Goal: Task Accomplishment & Management: Use online tool/utility

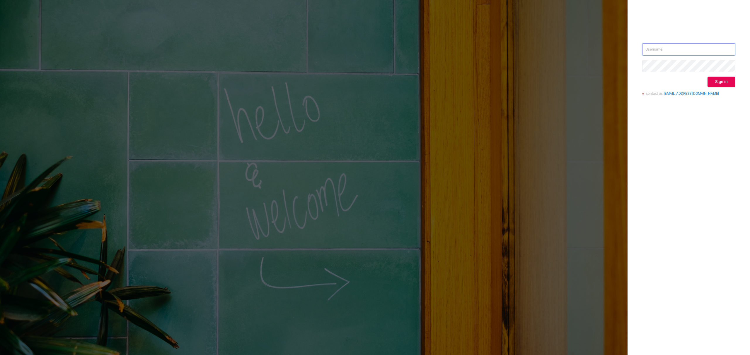
type input "[EMAIL_ADDRESS][DOMAIN_NAME]"
click at [716, 74] on div "[EMAIL_ADDRESS][DOMAIN_NAME] Sign in contact us [EMAIL_ADDRESS][DOMAIN_NAME]" at bounding box center [688, 71] width 93 height 57
click at [720, 78] on button "Sign in" at bounding box center [721, 82] width 28 height 11
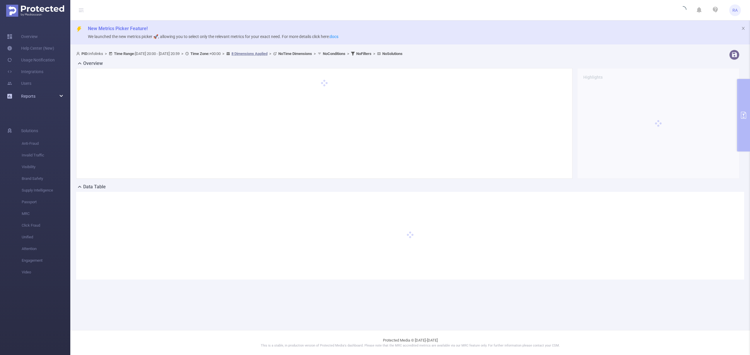
click at [28, 95] on span "Reports" at bounding box center [28, 96] width 14 height 5
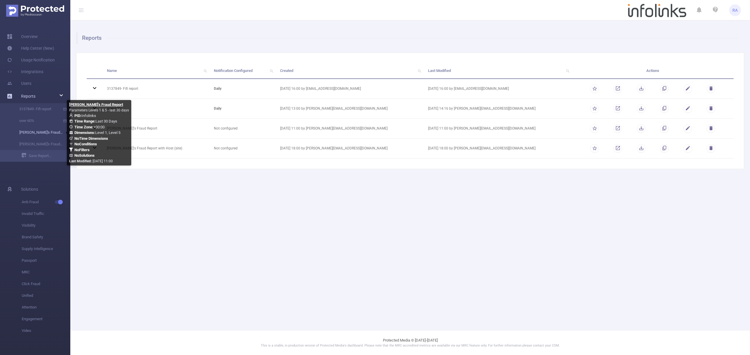
click at [44, 131] on link "[PERSON_NAME]'s Fraud Report" at bounding box center [38, 133] width 52 height 12
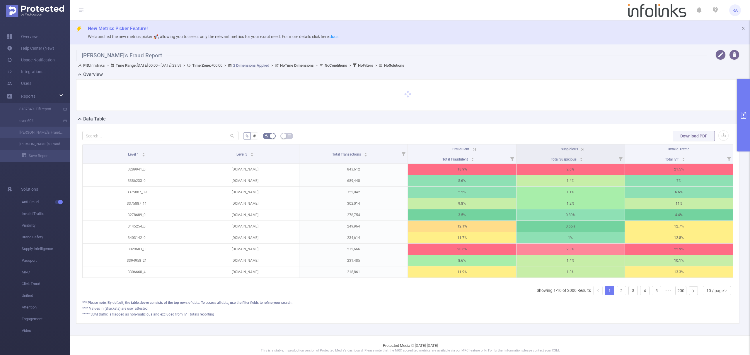
click at [749, 120] on button "primary" at bounding box center [743, 115] width 13 height 73
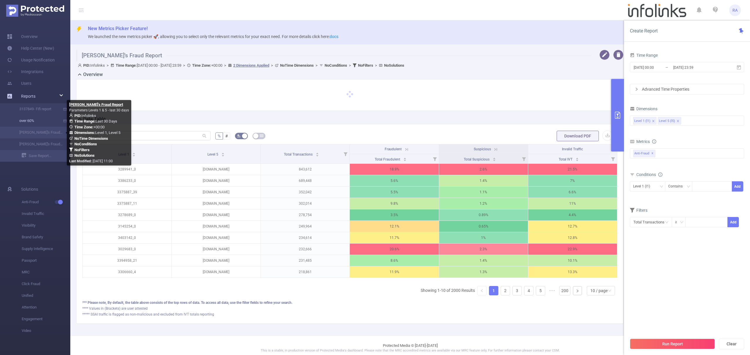
click at [41, 123] on link "over 60%" at bounding box center [38, 121] width 52 height 12
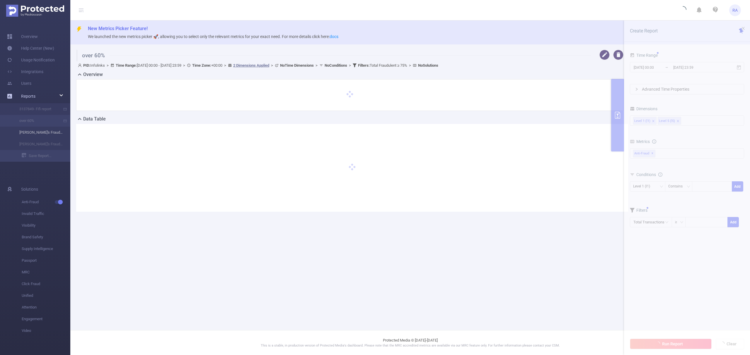
click at [33, 138] on li "[PERSON_NAME]'s Fraud Report" at bounding box center [35, 133] width 70 height 12
click at [34, 134] on li "[PERSON_NAME]'s Fraud Report" at bounding box center [35, 133] width 70 height 12
click at [35, 134] on li "[PERSON_NAME]'s Fraud Report" at bounding box center [35, 133] width 70 height 12
click at [36, 134] on li "[PERSON_NAME]'s Fraud Report" at bounding box center [35, 133] width 70 height 12
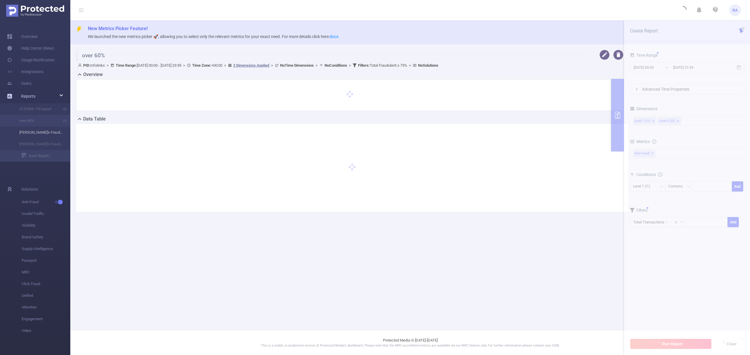
click at [45, 132] on li "[PERSON_NAME]'s Fraud Report" at bounding box center [35, 133] width 70 height 12
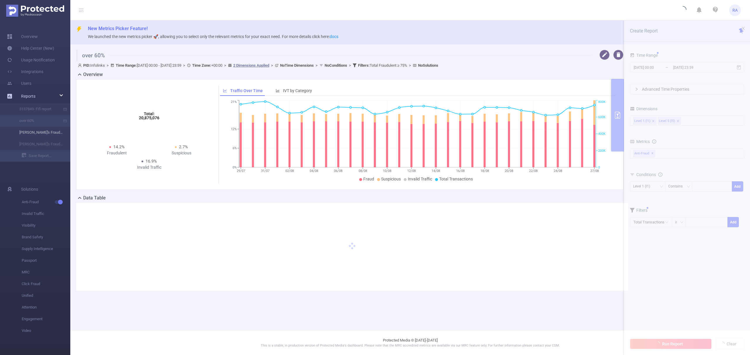
click at [33, 133] on li "[PERSON_NAME]'s Fraud Report" at bounding box center [35, 133] width 70 height 12
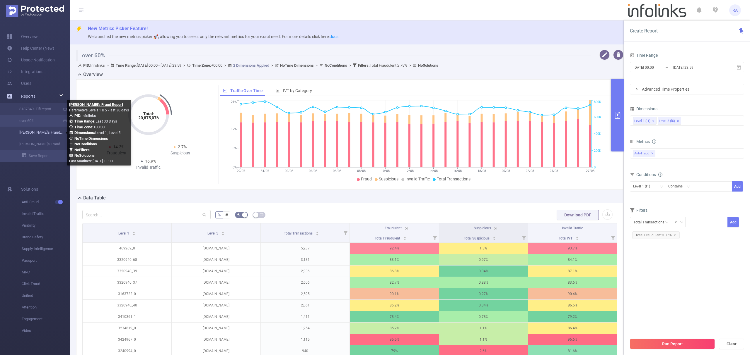
click at [37, 135] on link "[PERSON_NAME]'s Fraud Report" at bounding box center [38, 133] width 52 height 12
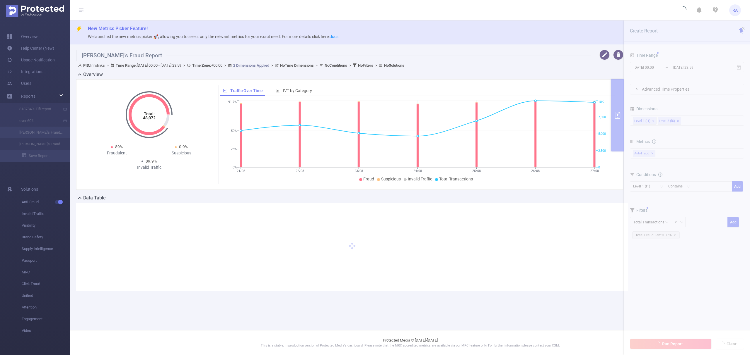
type input "[DATE] 00:00"
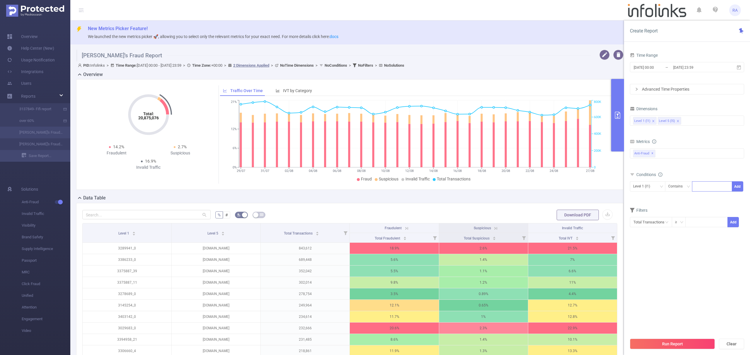
click at [703, 188] on div at bounding box center [712, 187] width 34 height 10
paste input "3438334"
type input "3438334"
click at [741, 188] on button "Add" at bounding box center [736, 187] width 11 height 10
click at [657, 340] on button "Run Report" at bounding box center [672, 344] width 85 height 11
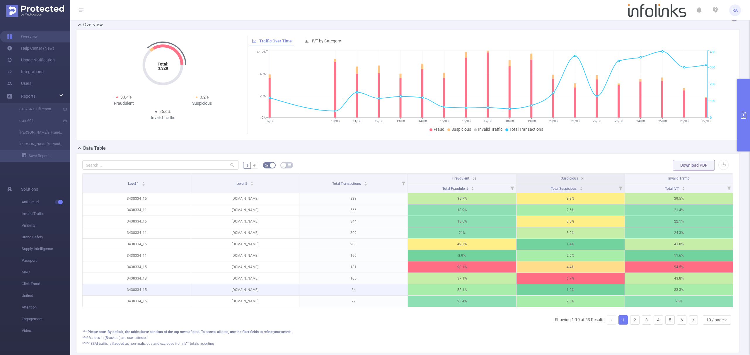
scroll to position [81, 0]
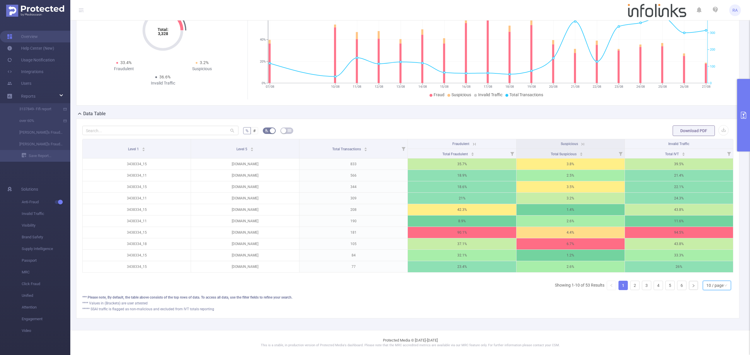
click at [708, 286] on div "10 / page" at bounding box center [714, 285] width 17 height 9
click at [708, 278] on li "50 / page" at bounding box center [710, 282] width 28 height 9
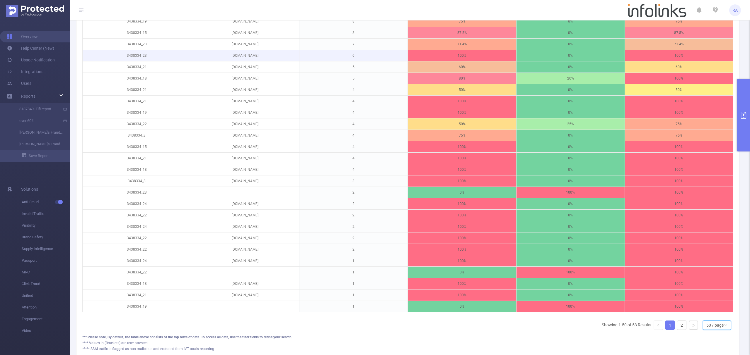
scroll to position [541, 0]
